Goal: Check status: Check status

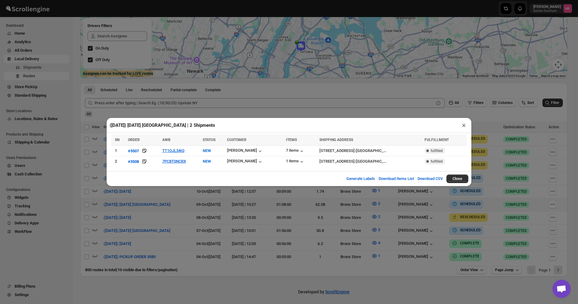
scroll to position [102, 0]
click at [548, 207] on div "([DATE]) [DATE] [GEOGRAPHIC_DATA] | 2 Shipments × SN ORDER AWB STATUS CUSTOMER …" at bounding box center [289, 152] width 578 height 304
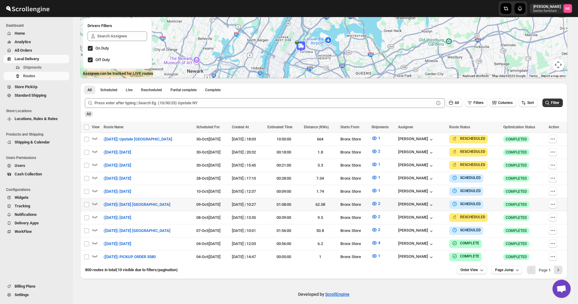
click at [559, 100] on button "Filter" at bounding box center [553, 103] width 20 height 9
click at [560, 102] on span "Filter" at bounding box center [555, 103] width 8 height 4
click at [527, 101] on icon "button" at bounding box center [524, 103] width 6 height 6
click at [482, 270] on button "Order View" at bounding box center [472, 270] width 30 height 9
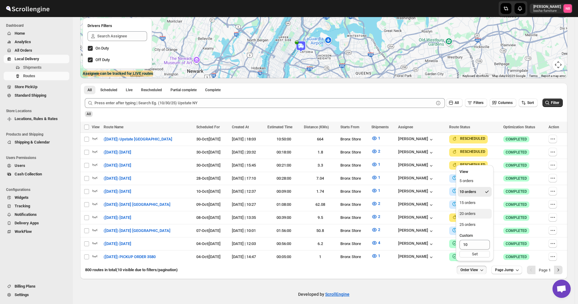
click at [473, 213] on div "20 orders" at bounding box center [468, 214] width 16 height 6
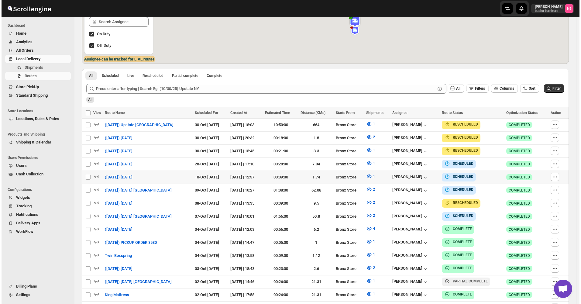
scroll to position [122, 0]
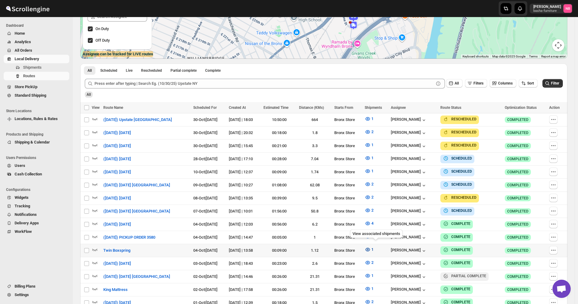
click at [372, 245] on button "1" at bounding box center [369, 250] width 16 height 10
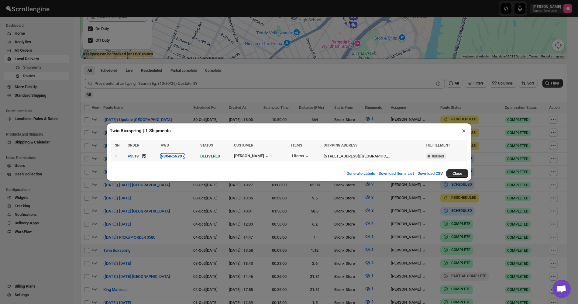
click at [180, 156] on button "N8X4R5NYX7" at bounding box center [173, 156] width 24 height 5
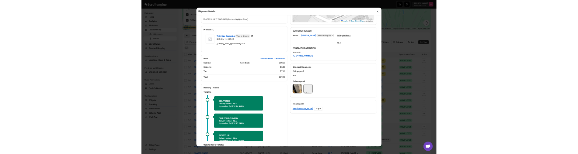
scroll to position [198, 0]
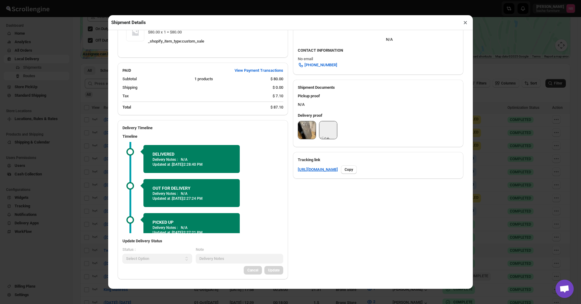
click at [304, 137] on img at bounding box center [307, 130] width 18 height 18
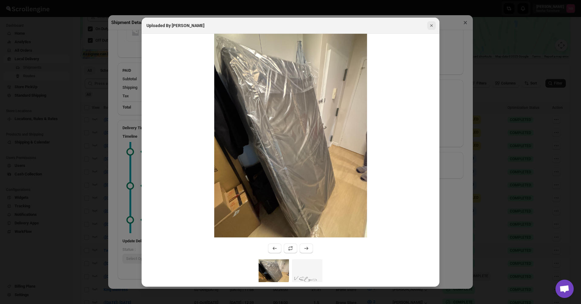
click at [435, 25] on button "Close" at bounding box center [432, 25] width 9 height 9
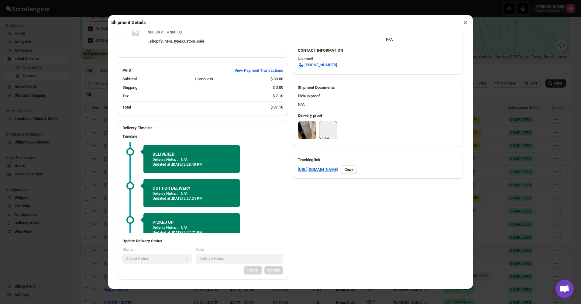
click at [463, 24] on button "×" at bounding box center [465, 22] width 9 height 9
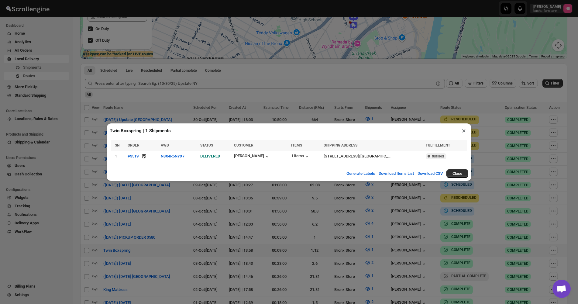
click at [480, 70] on div "Twin Boxspring | 1 Shipments × SN ORDER AWB STATUS CUSTOMER ITEMS SHIPPING ADDR…" at bounding box center [289, 152] width 578 height 304
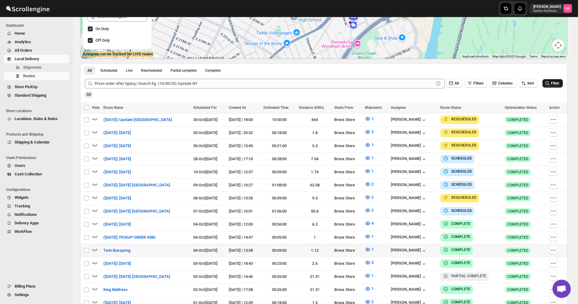
click at [554, 81] on span "Filter" at bounding box center [555, 83] width 8 height 4
